Goal: Information Seeking & Learning: Check status

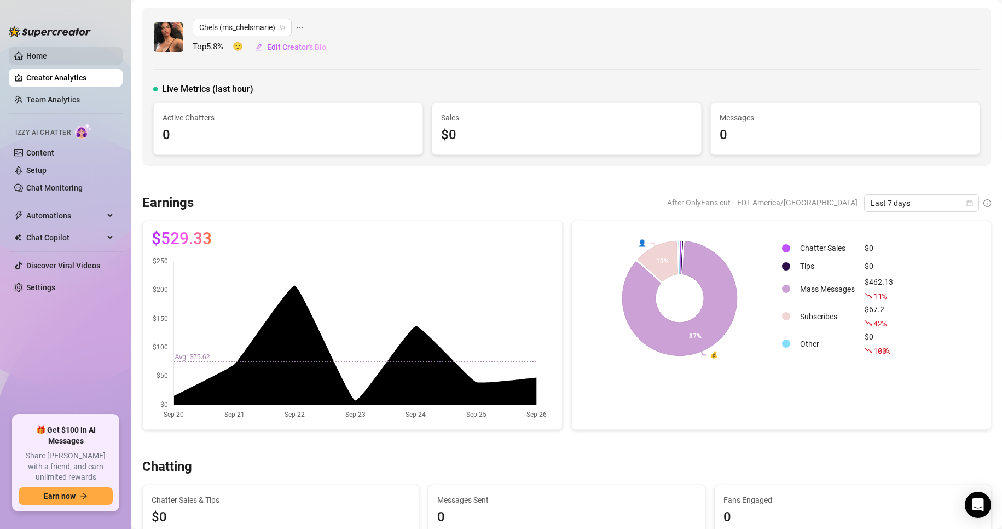
click at [37, 60] on link "Home" at bounding box center [36, 55] width 21 height 9
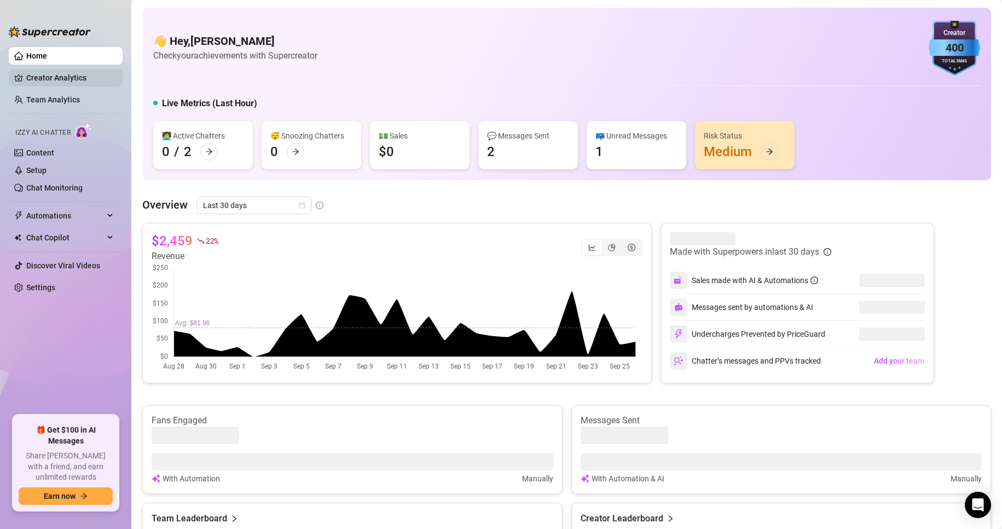
click at [44, 77] on link "Creator Analytics" at bounding box center [70, 78] width 88 height 18
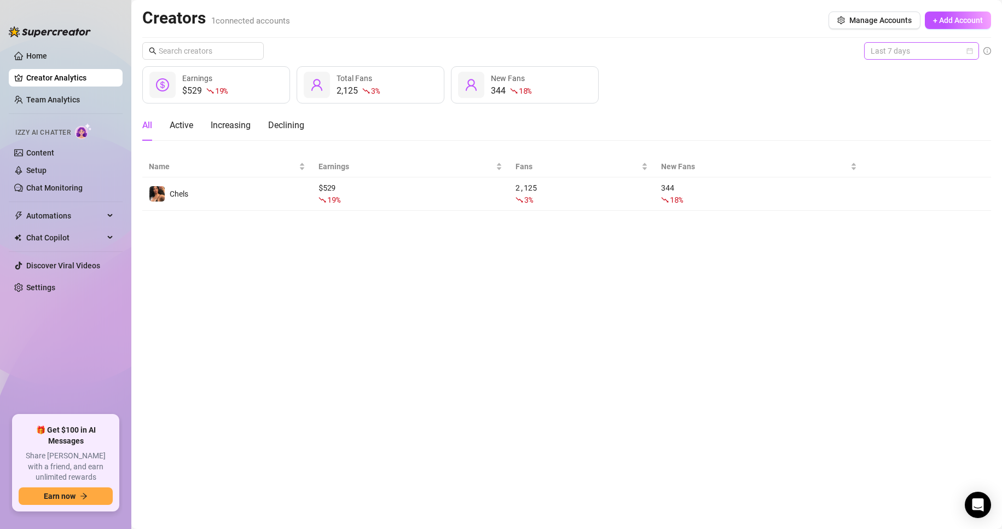
click at [975, 53] on div "Last 7 days" at bounding box center [921, 51] width 115 height 18
click at [923, 110] on div "Last 30 days" at bounding box center [921, 108] width 97 height 12
click at [925, 51] on span "Last 30 days" at bounding box center [922, 51] width 102 height 16
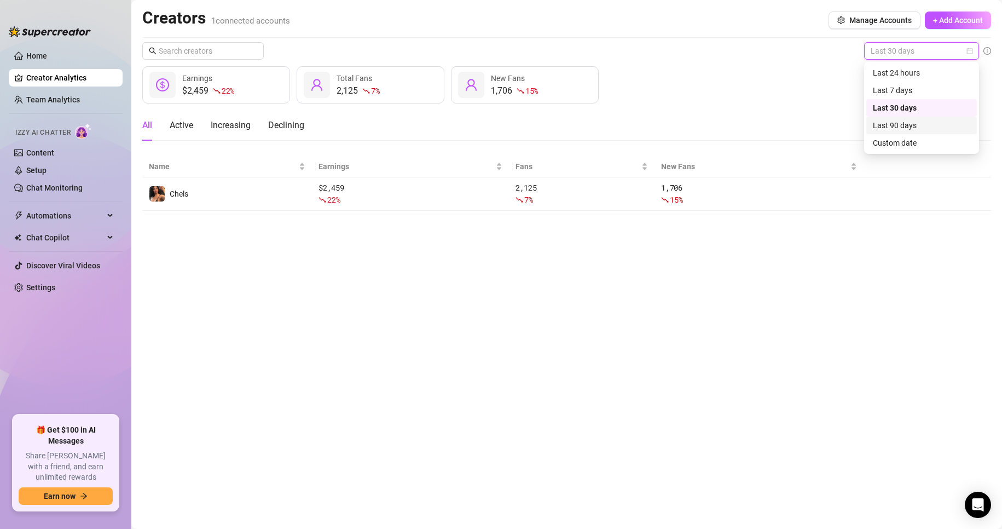
click at [915, 122] on div "Last 90 days" at bounding box center [921, 125] width 97 height 12
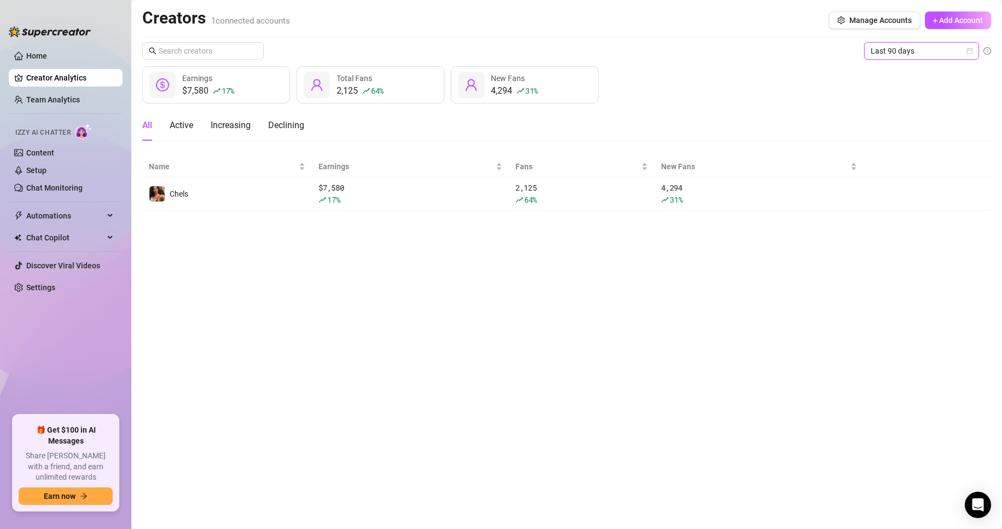
click at [916, 50] on span "Last 90 days" at bounding box center [922, 51] width 102 height 16
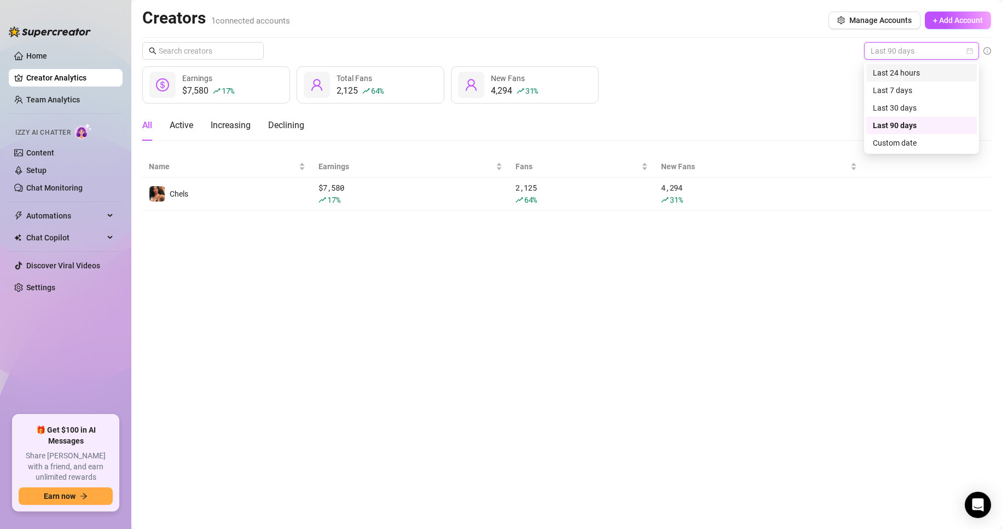
click at [918, 78] on div "Last 24 hours" at bounding box center [921, 73] width 97 height 12
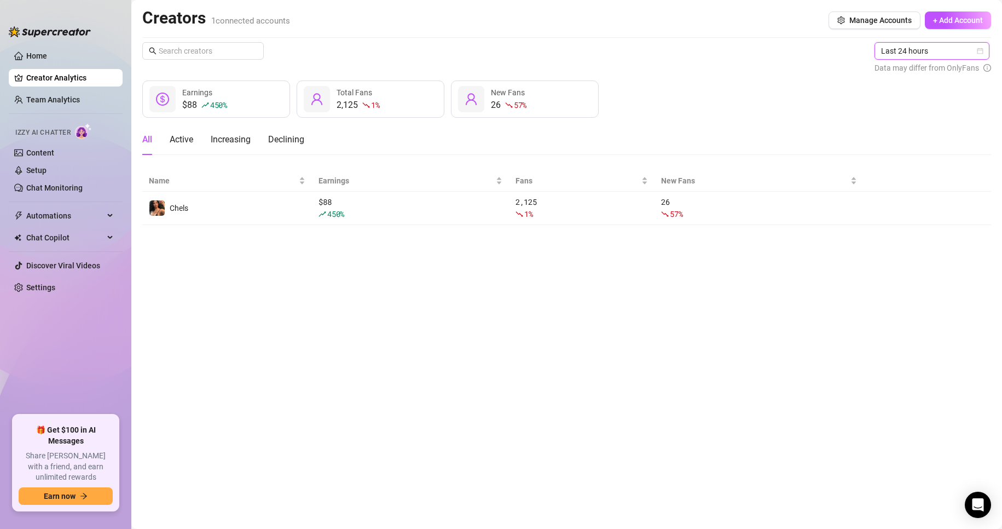
click at [910, 50] on span "Last 24 hours" at bounding box center [932, 51] width 102 height 16
click at [910, 92] on div "Last 7 days" at bounding box center [933, 90] width 97 height 12
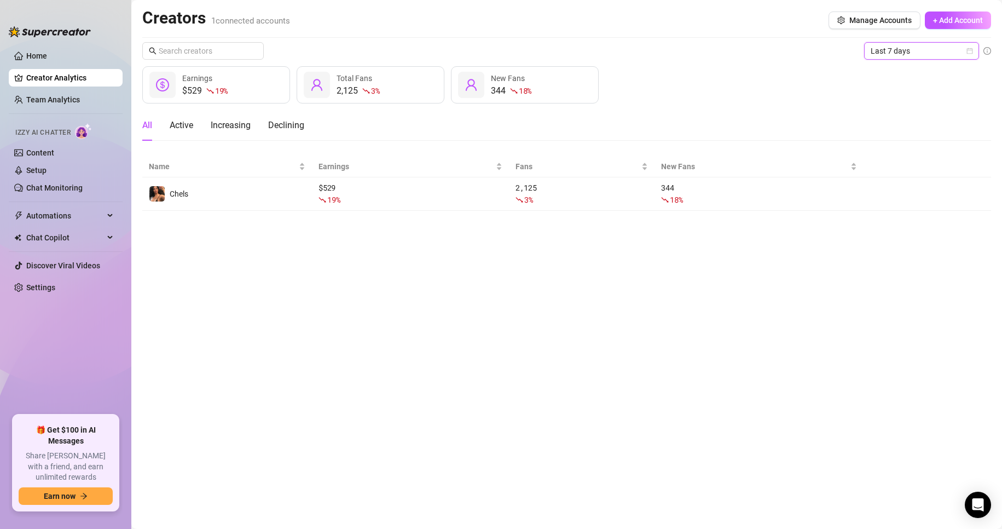
click at [931, 57] on span "Last 7 days" at bounding box center [922, 51] width 102 height 16
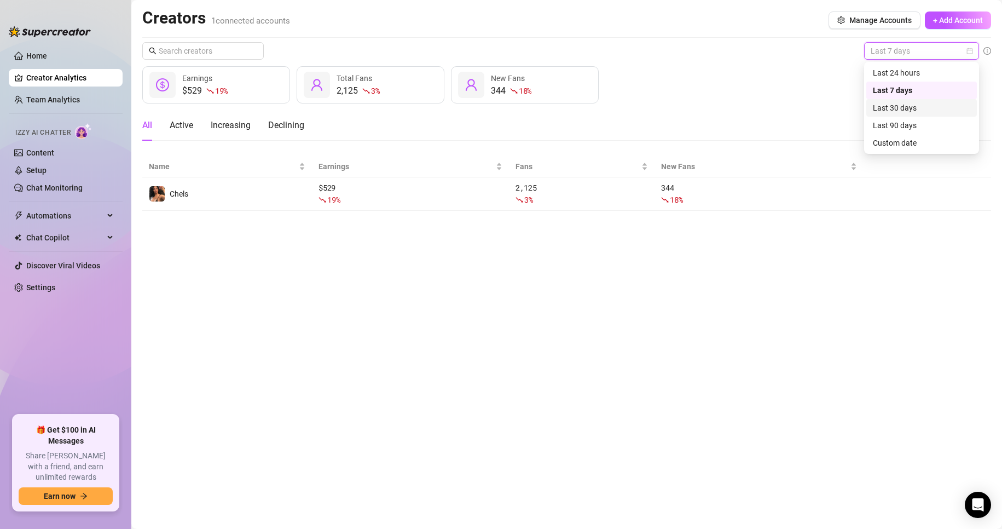
click at [935, 106] on div "Last 30 days" at bounding box center [921, 108] width 97 height 12
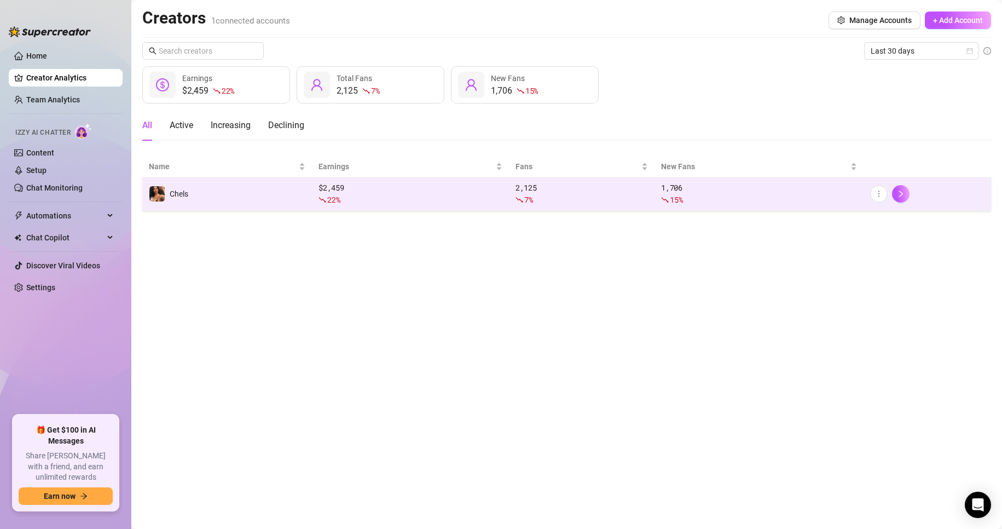
click at [281, 205] on td "Chels" at bounding box center [227, 193] width 170 height 33
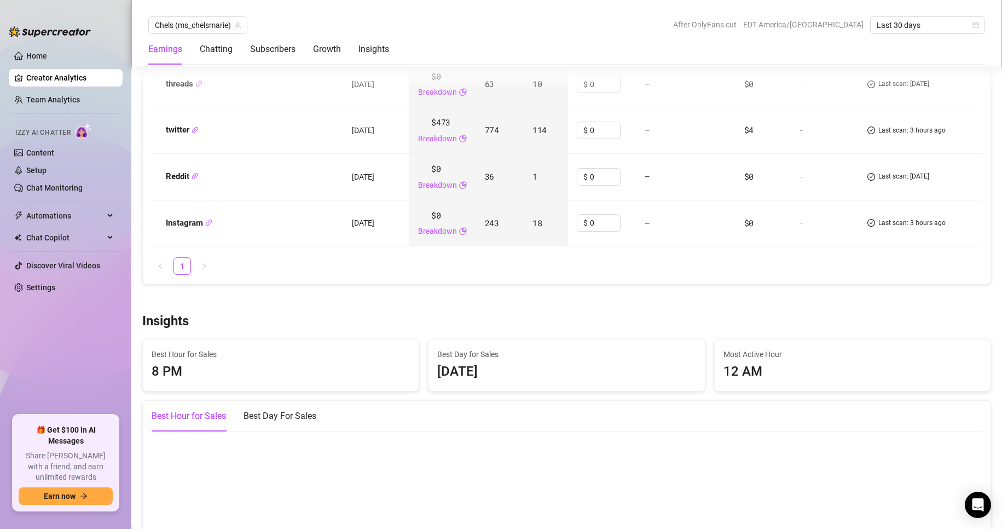
scroll to position [1565, 0]
